Goal: Task Accomplishment & Management: Use online tool/utility

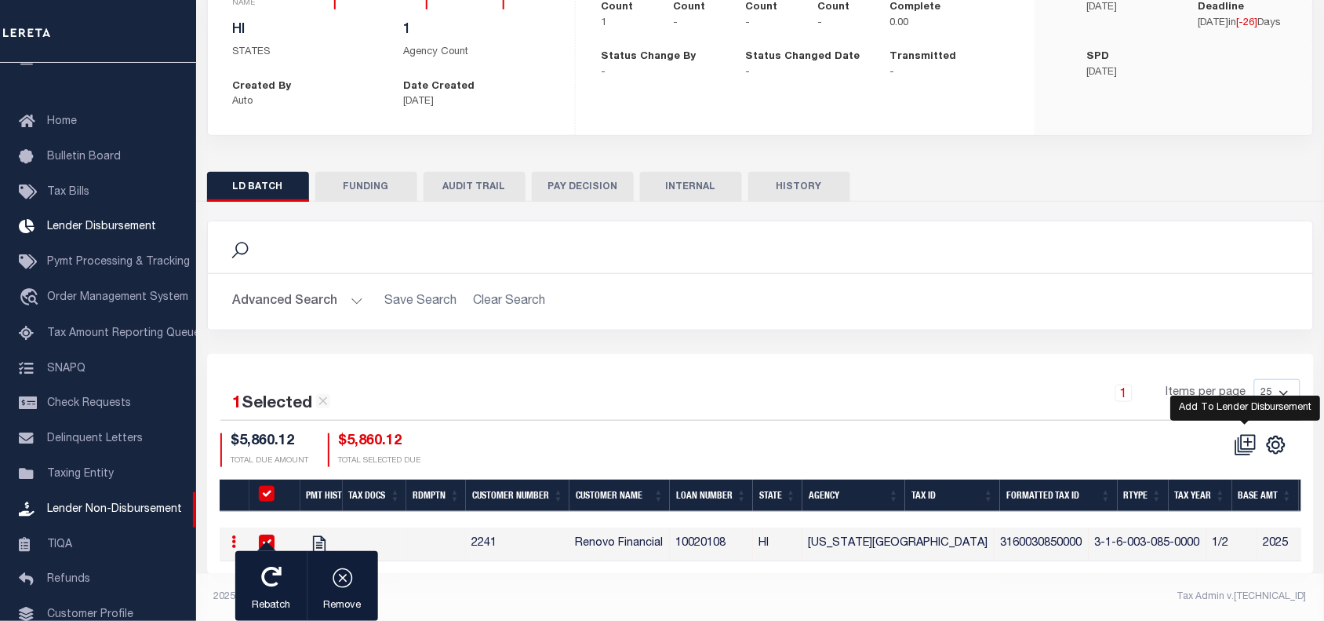
click at [1248, 436] on icon at bounding box center [1246, 445] width 22 height 22
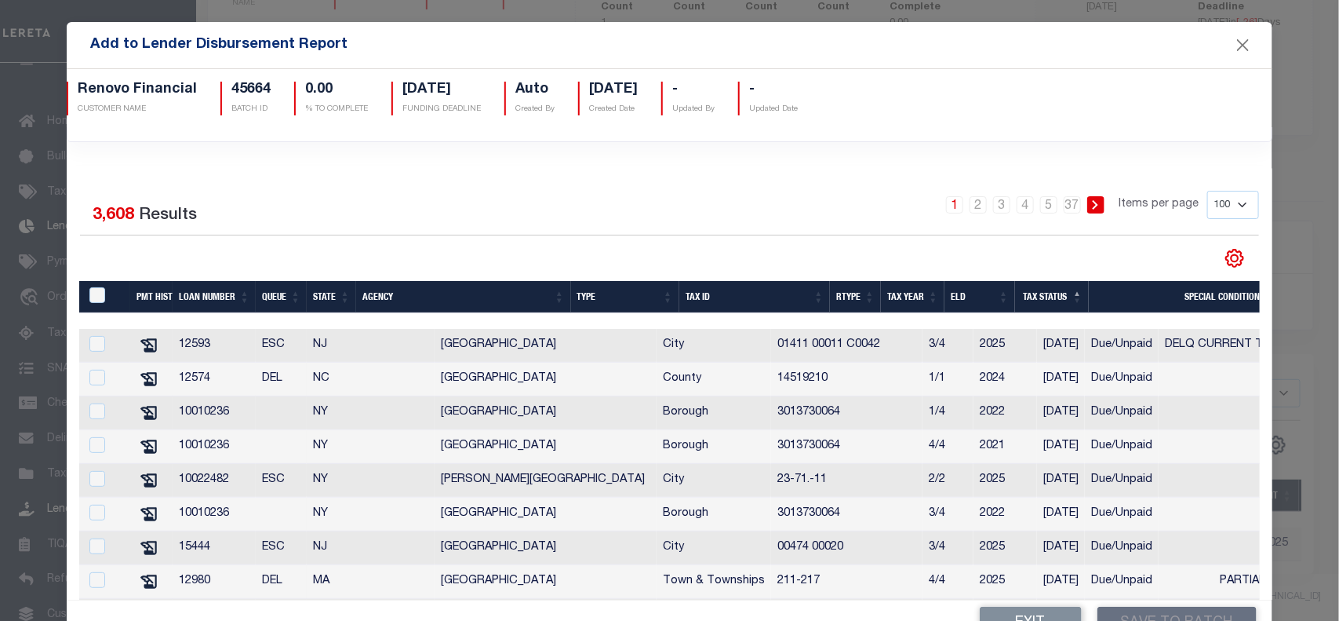
scroll to position [145, 0]
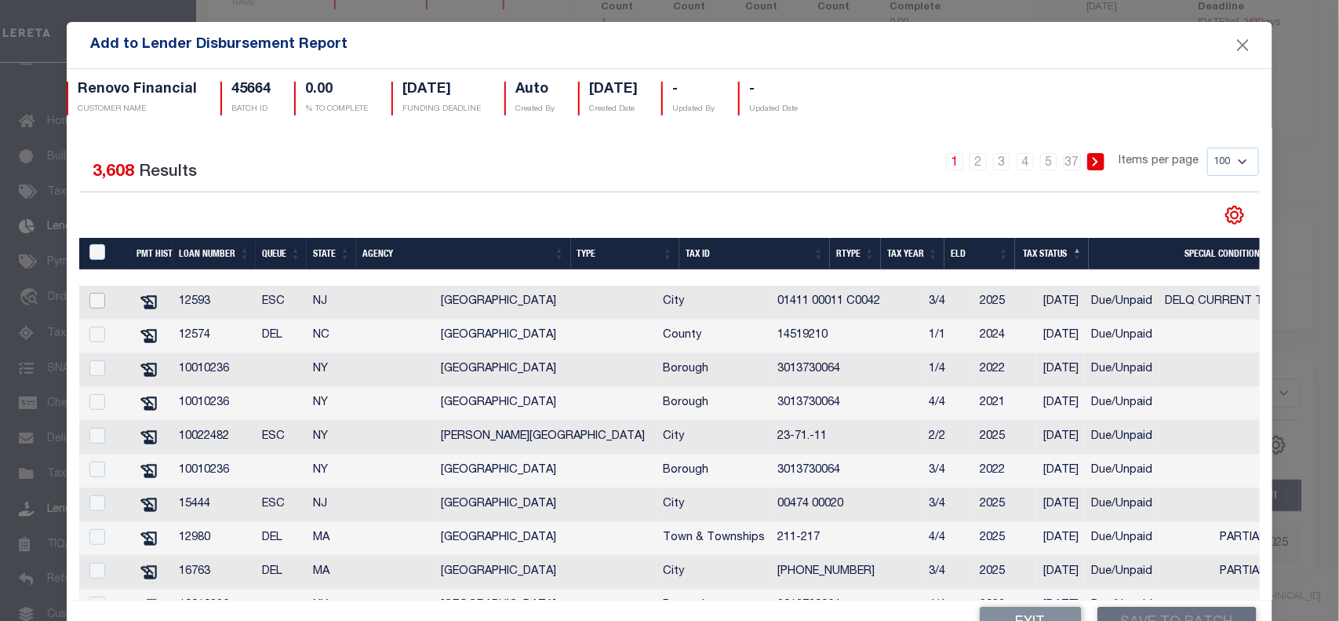
click at [99, 304] on input "checkbox" at bounding box center [97, 301] width 16 height 16
checkbox input "true"
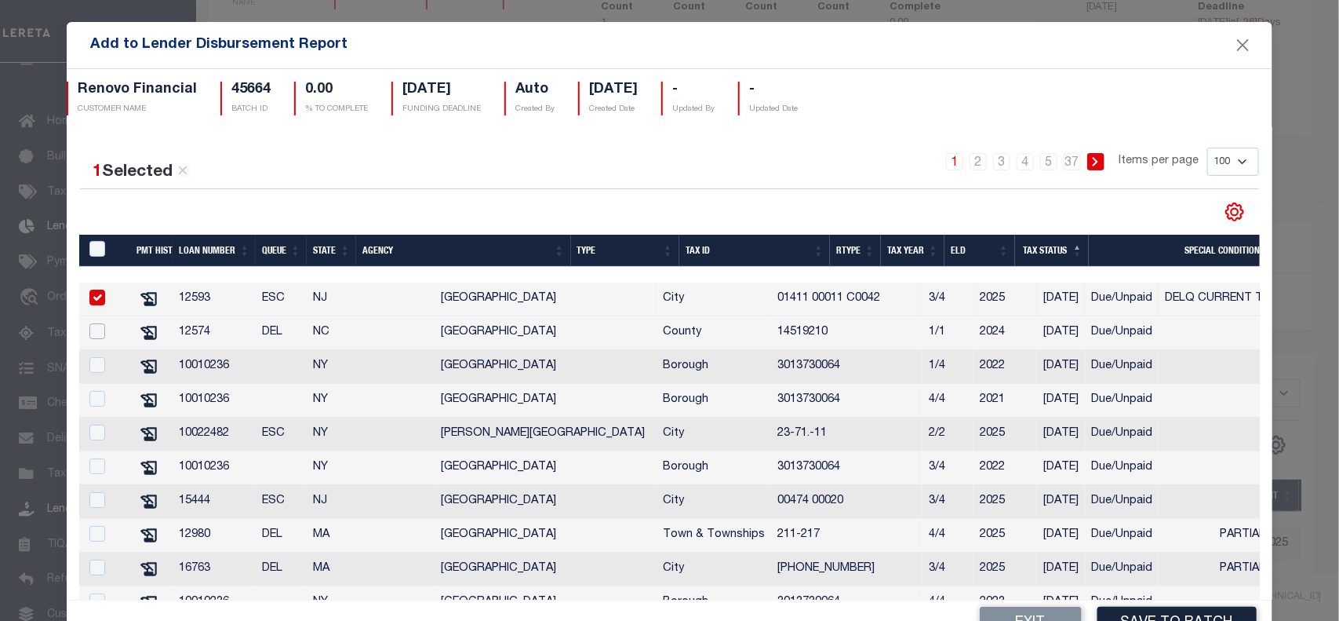
click at [95, 339] on input "checkbox" at bounding box center [97, 331] width 16 height 16
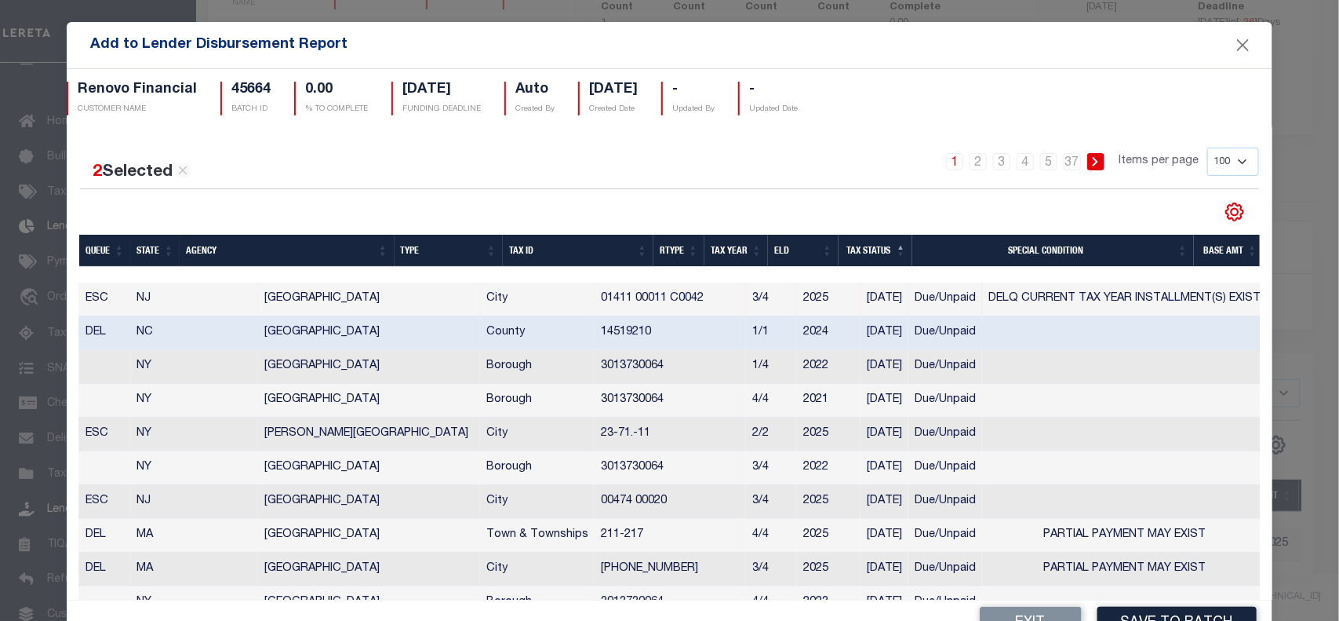
scroll to position [0, 303]
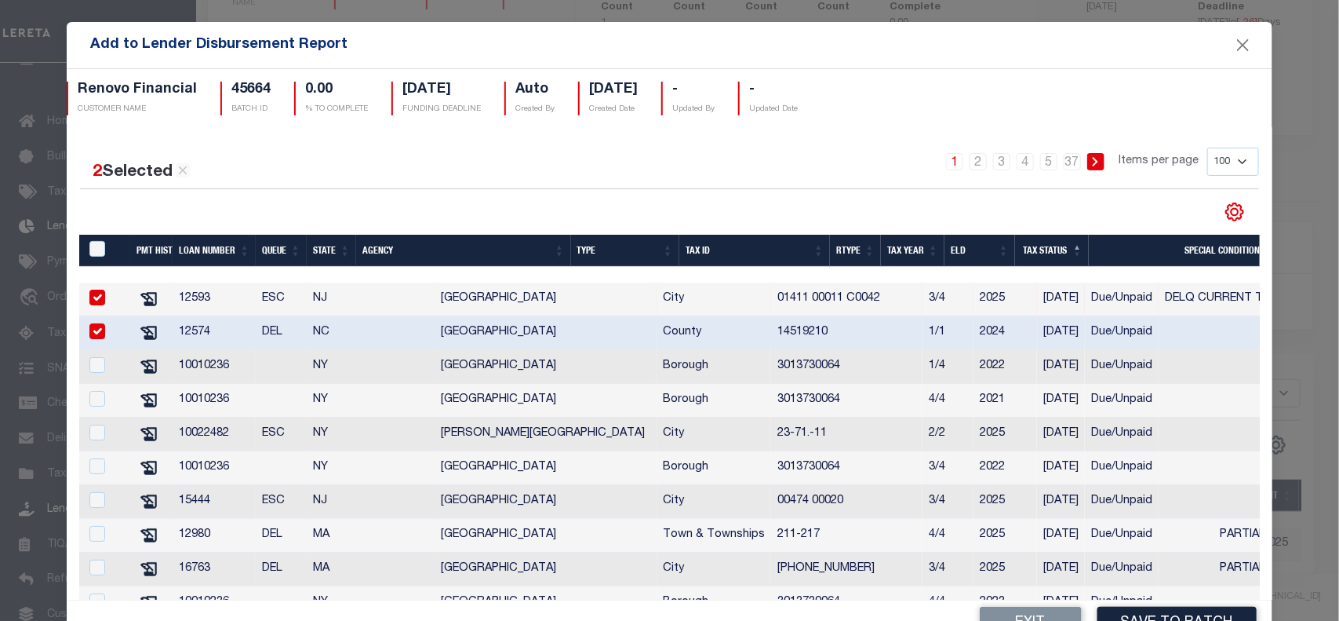
click at [94, 334] on input "checkbox" at bounding box center [97, 331] width 16 height 16
checkbox input "false"
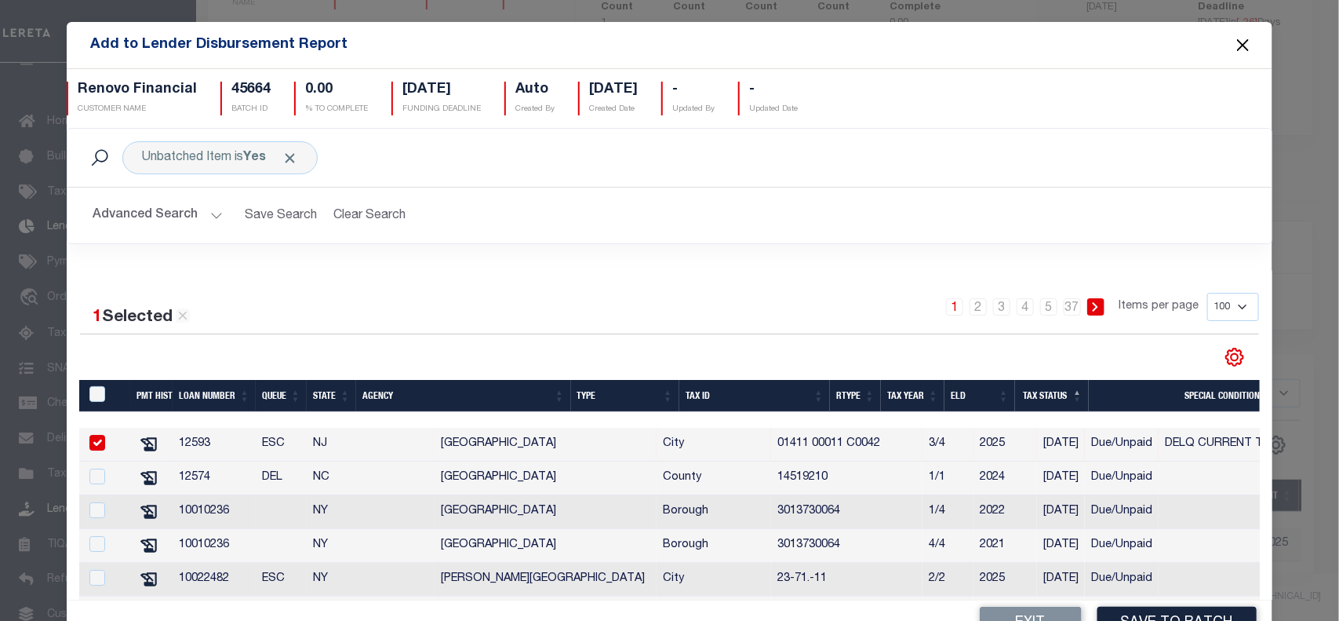
click at [1233, 45] on button "Close" at bounding box center [1243, 45] width 20 height 20
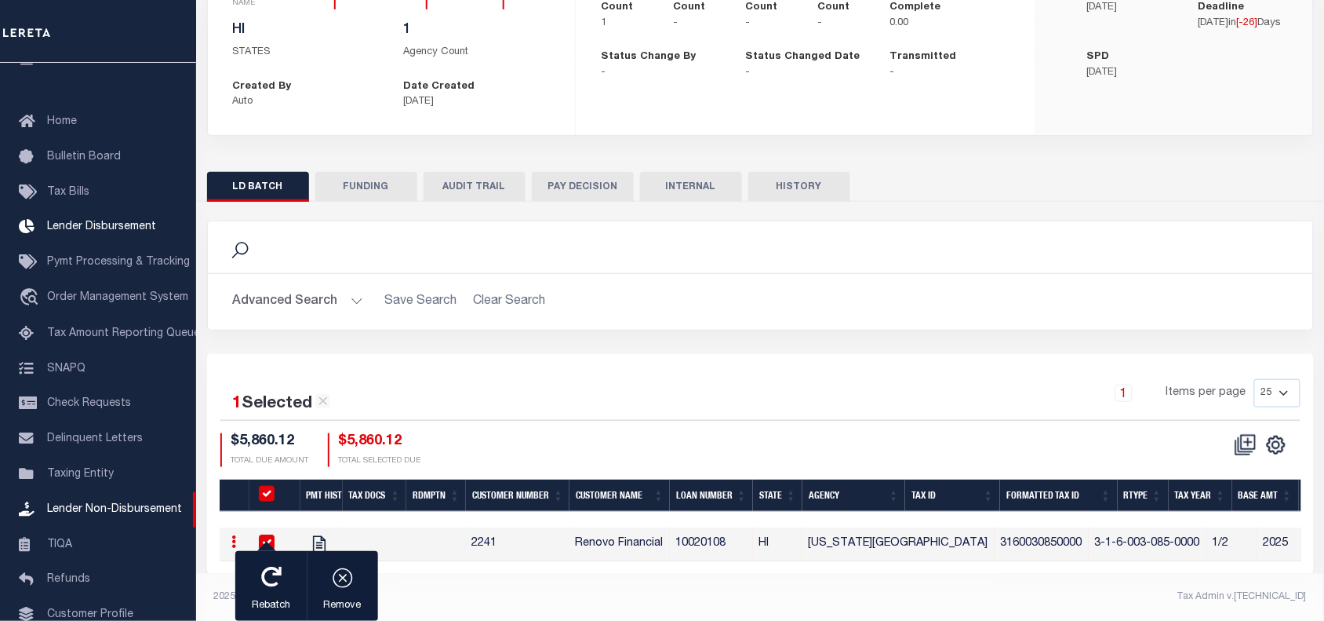
click at [538, 418] on div "1 Selected 1 Result 1 Items per page 25 50 100 200 $5,860.12 TOTAL DUE AMOUNT $…" at bounding box center [761, 423] width 1106 height 88
click at [1245, 440] on icon at bounding box center [1246, 445] width 22 height 22
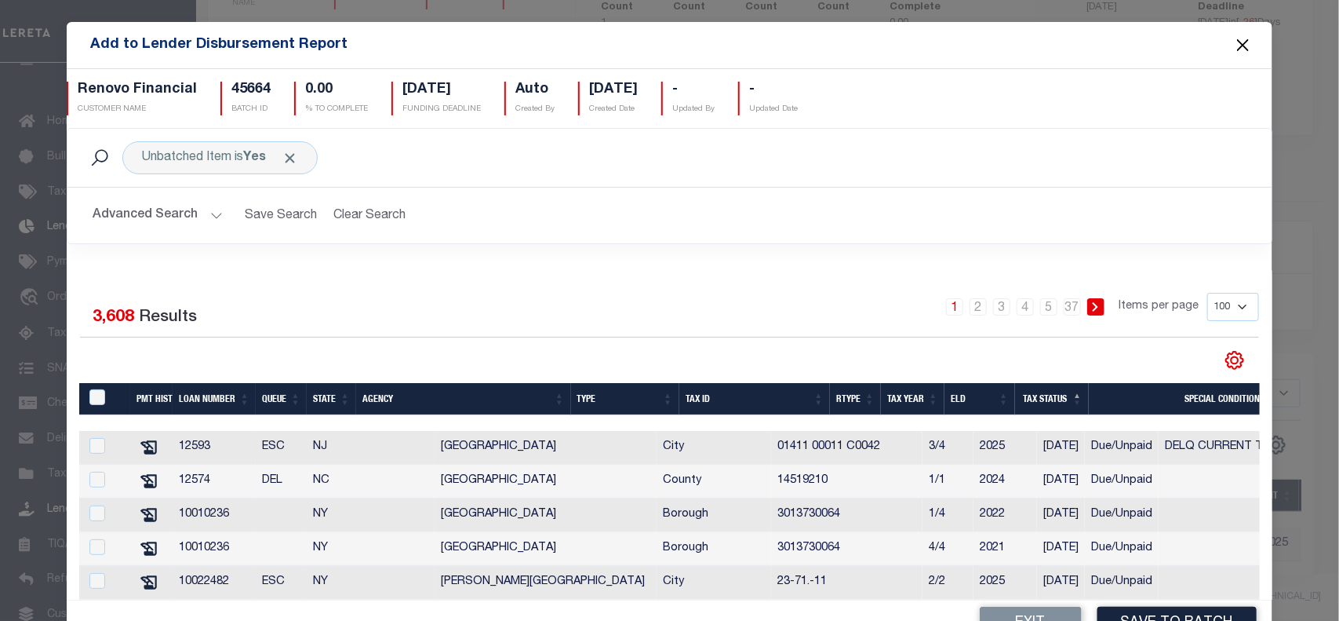
click at [1233, 47] on button "Close" at bounding box center [1243, 45] width 20 height 20
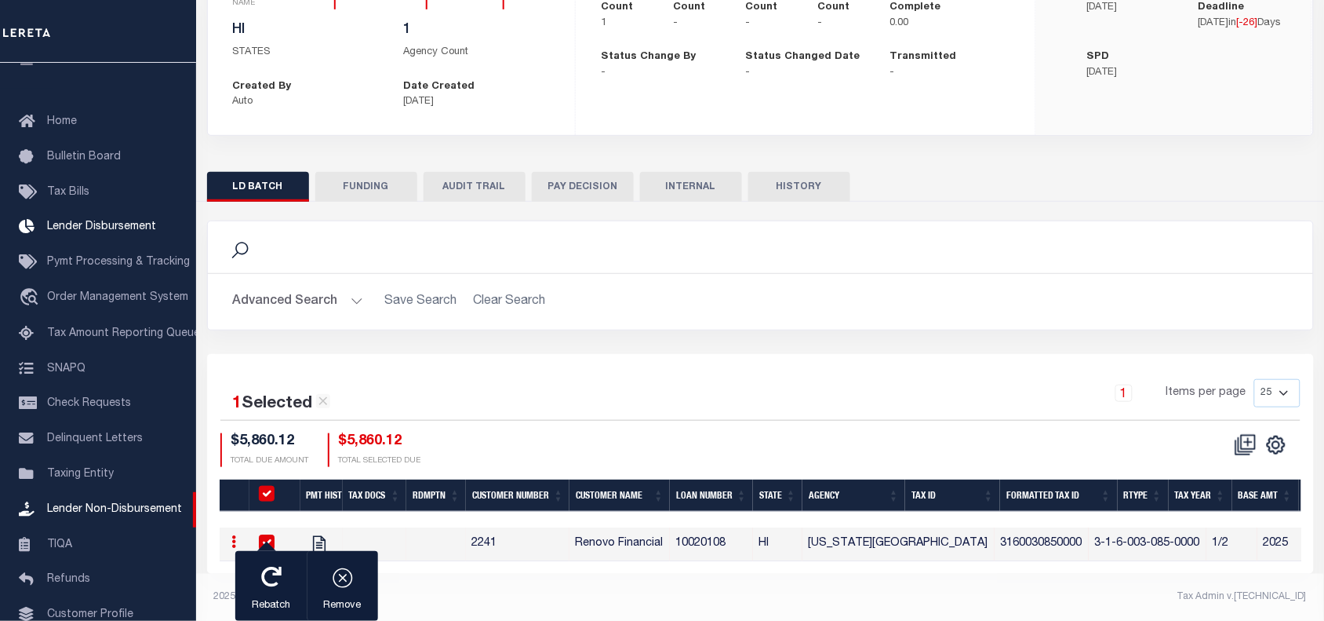
click at [681, 316] on div "Advanced Search Save Search Clear Search Customer Number Contains Contains Is C…" at bounding box center [761, 302] width 1106 height 56
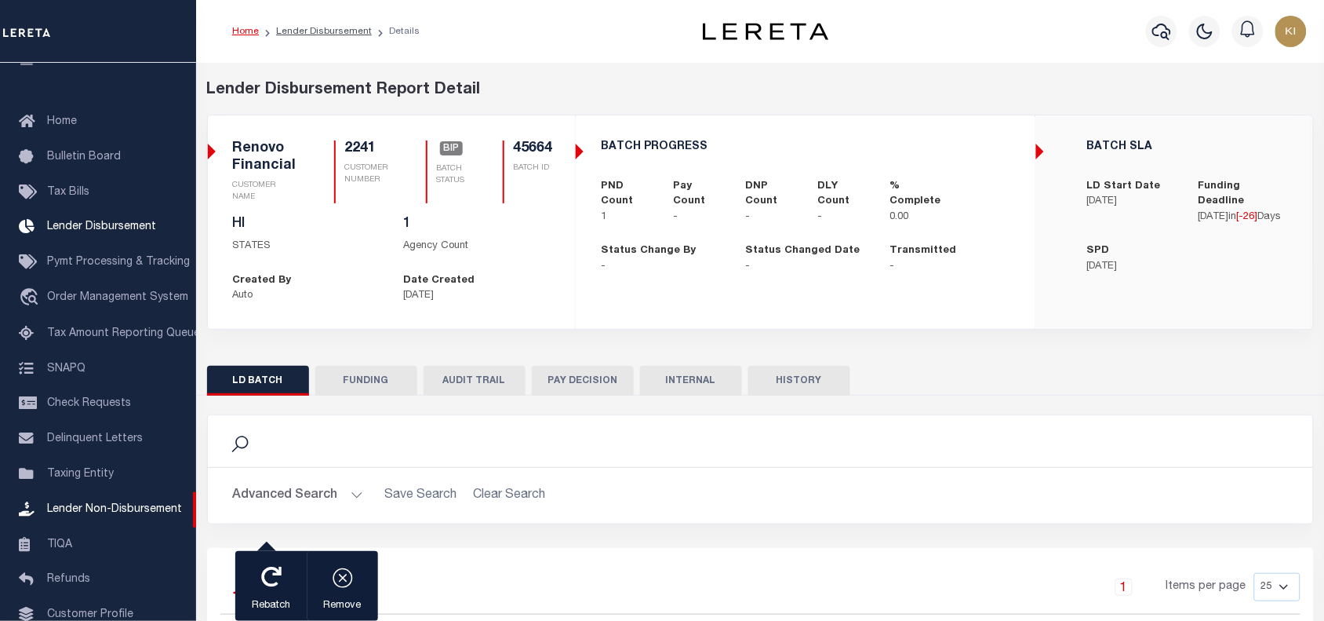
scroll to position [206, 0]
